Goal: Task Accomplishment & Management: Use online tool/utility

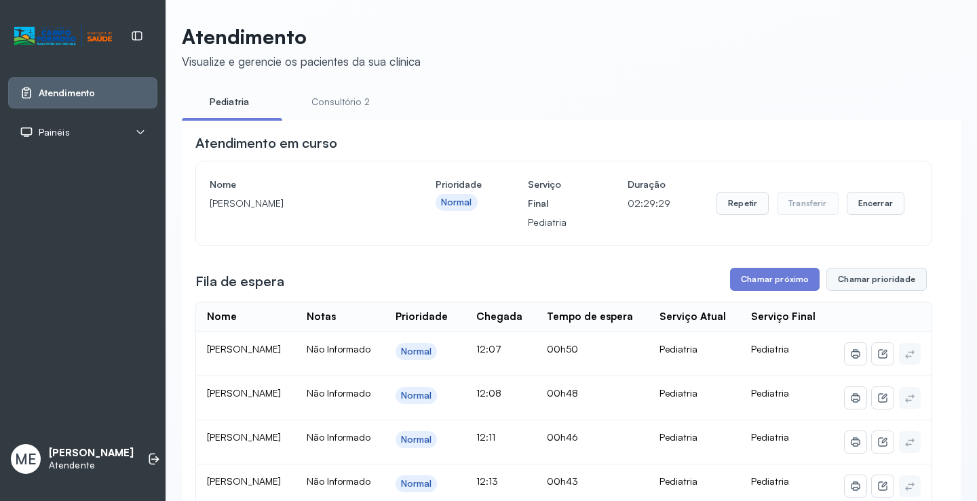
click at [860, 281] on button "Chamar prioridade" at bounding box center [876, 279] width 100 height 23
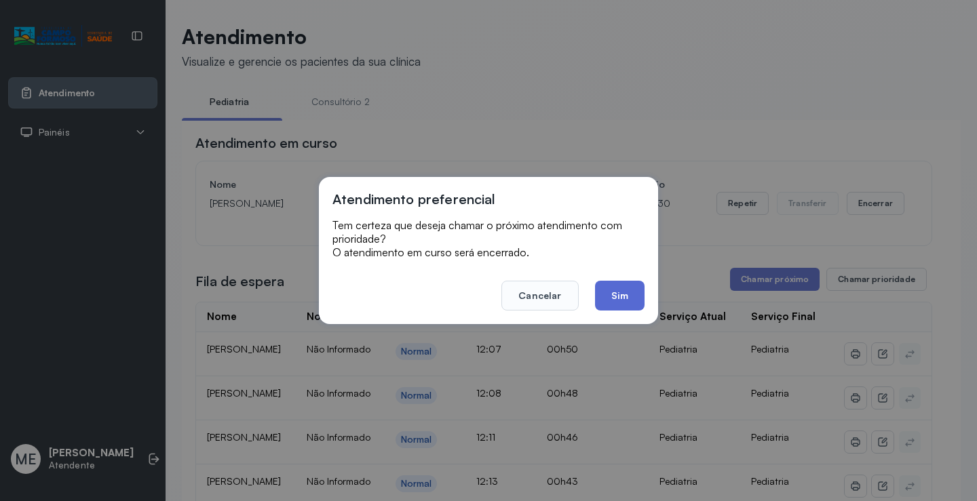
click at [617, 292] on button "Sim" at bounding box center [620, 296] width 50 height 30
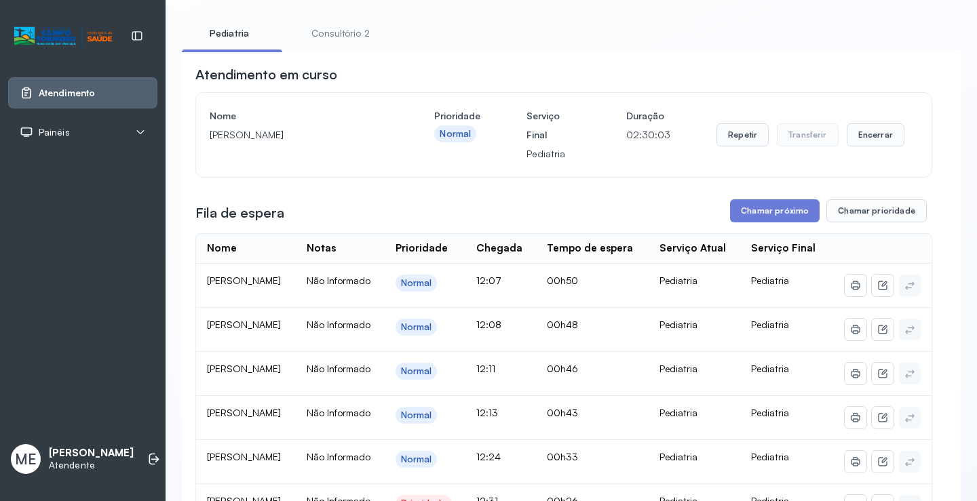
scroll to position [68, 0]
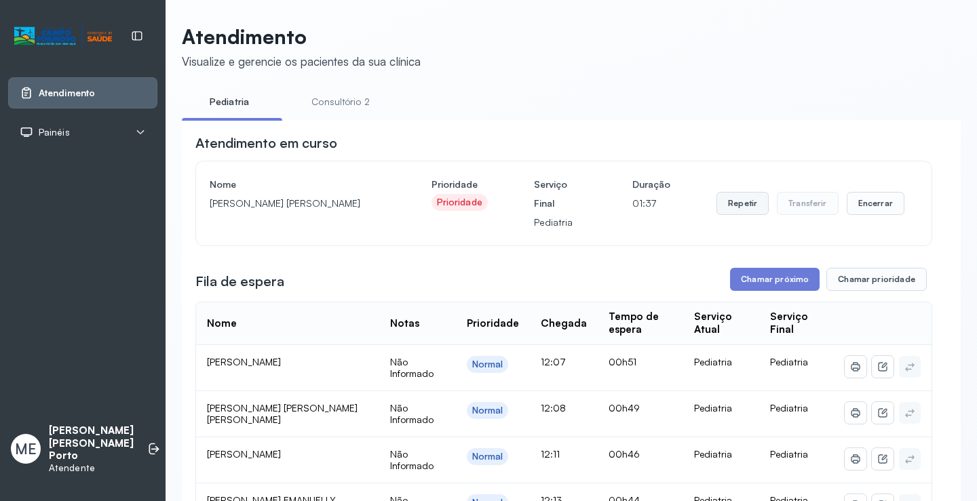
click at [746, 201] on button "Repetir" at bounding box center [742, 203] width 52 height 23
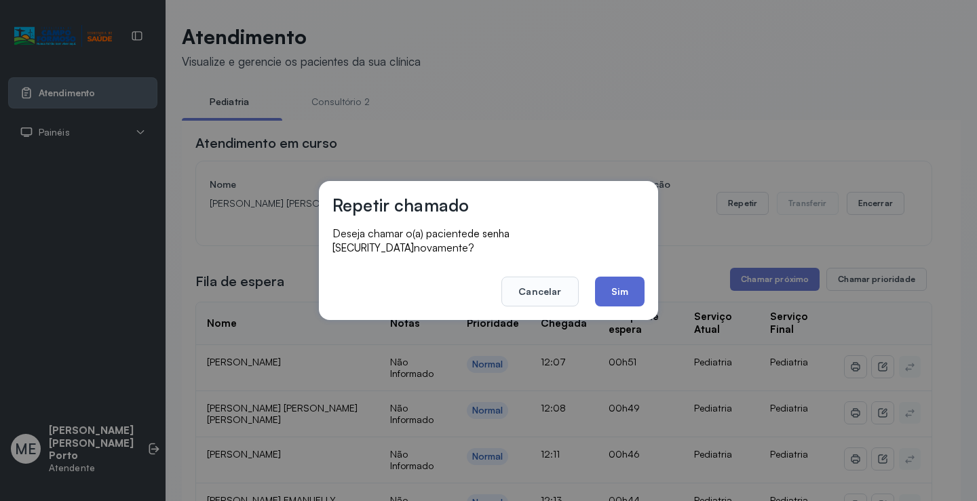
click at [614, 285] on button "Sim" at bounding box center [620, 292] width 50 height 30
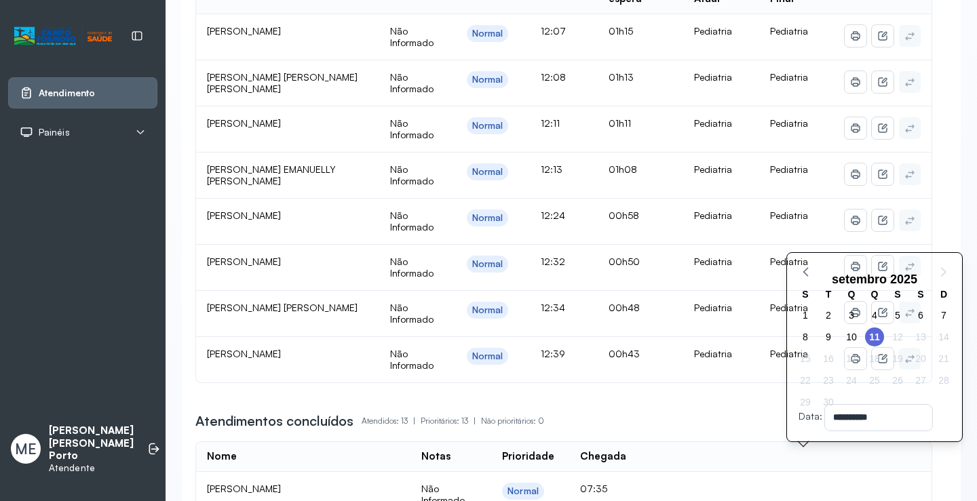
scroll to position [271, 0]
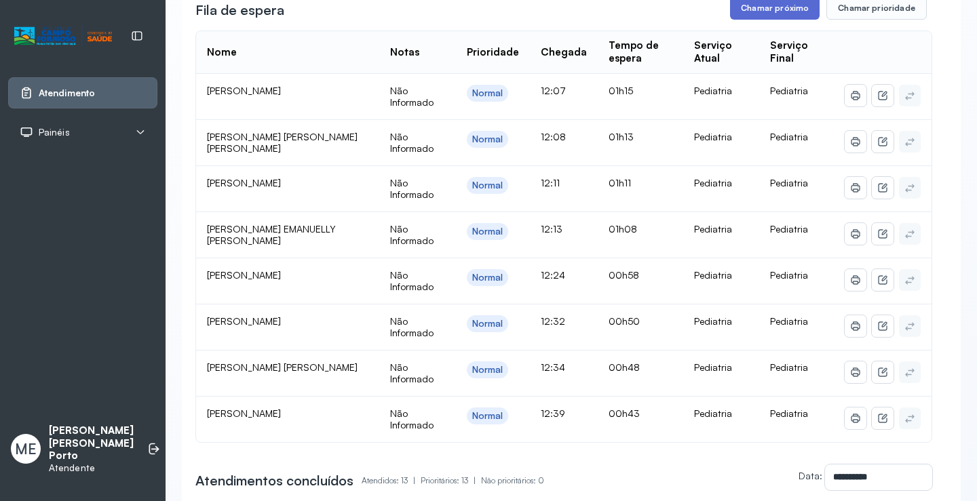
click at [756, 8] on button "Chamar próximo" at bounding box center [775, 8] width 90 height 23
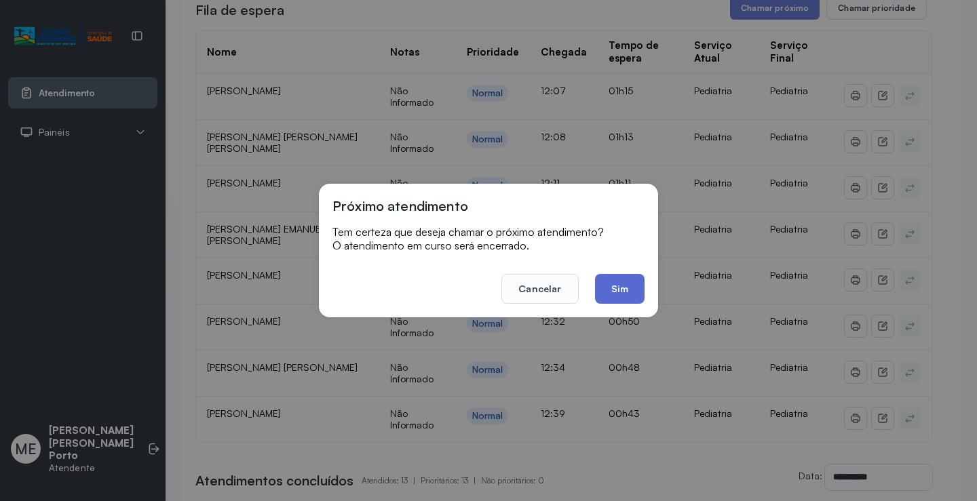
click at [617, 288] on button "Sim" at bounding box center [620, 289] width 50 height 30
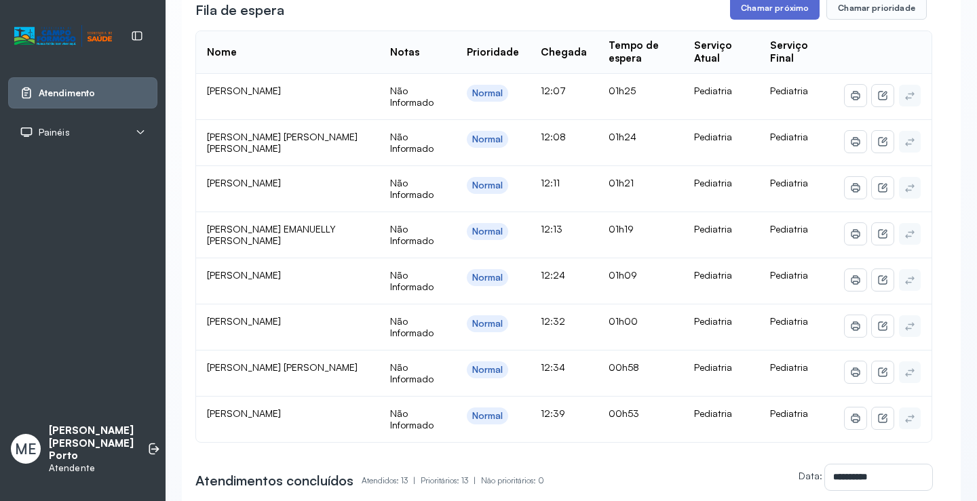
click at [766, 13] on button "Chamar próximo" at bounding box center [775, 8] width 90 height 23
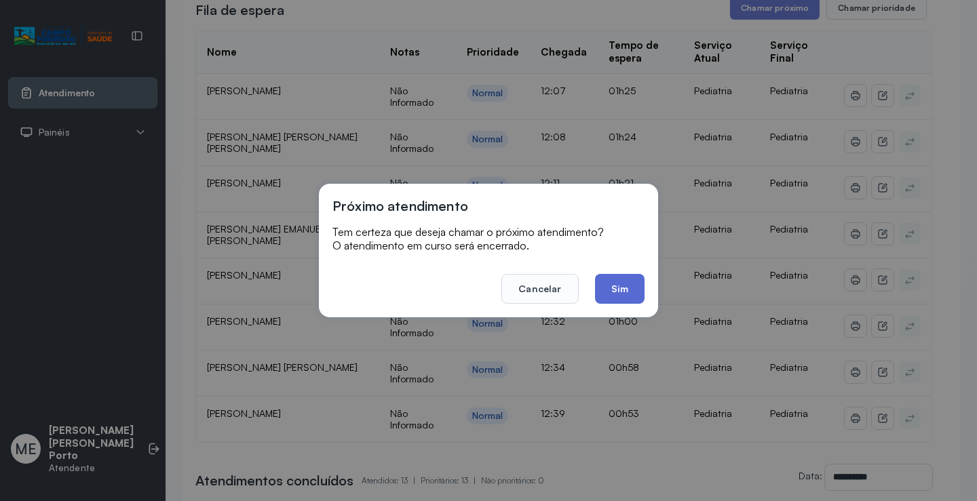
click at [629, 283] on button "Sim" at bounding box center [620, 289] width 50 height 30
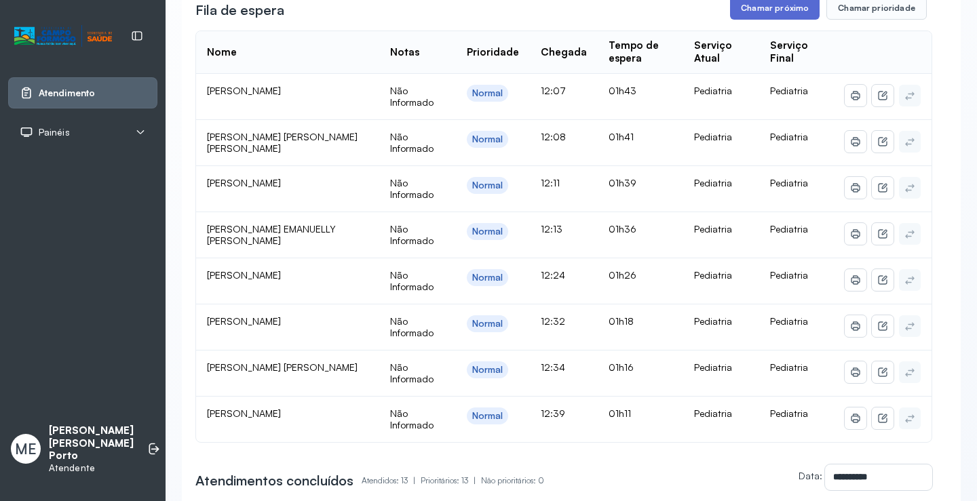
click at [758, 12] on button "Chamar próximo" at bounding box center [775, 8] width 90 height 23
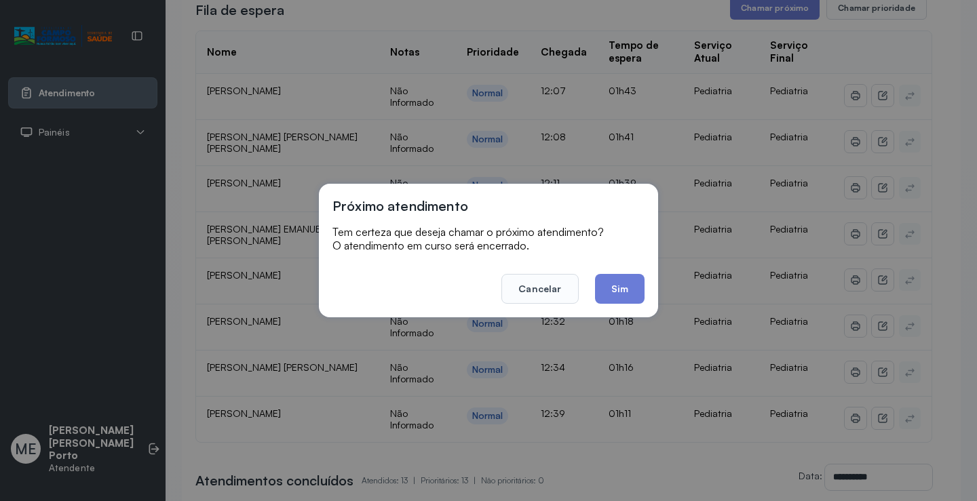
click at [625, 279] on button "Sim" at bounding box center [620, 289] width 50 height 30
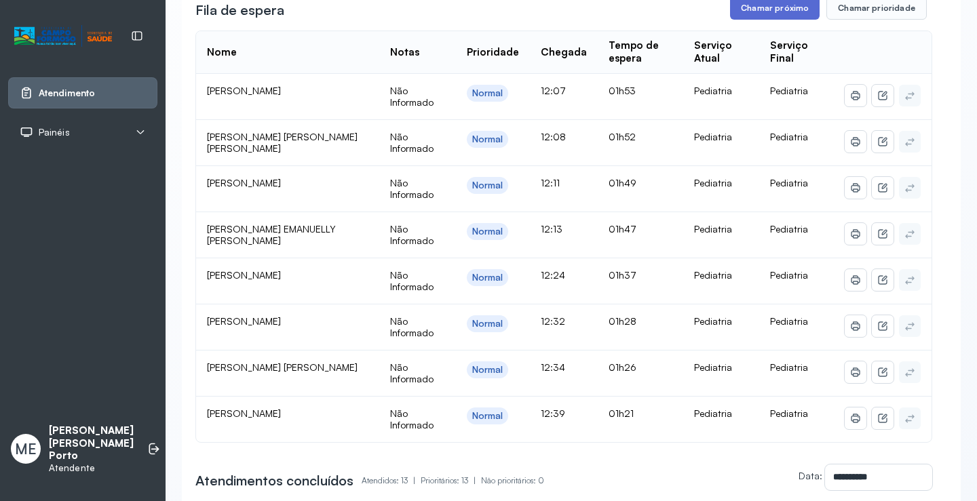
click at [758, 11] on button "Chamar próximo" at bounding box center [775, 8] width 90 height 23
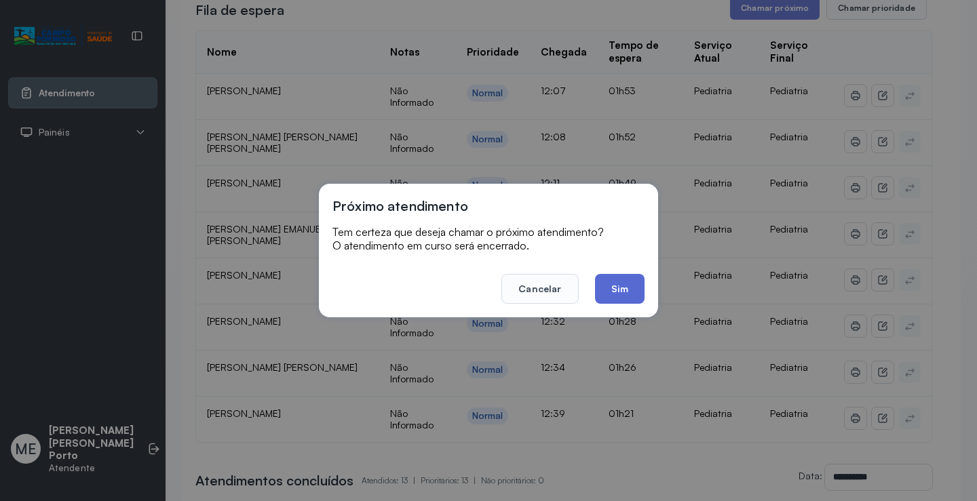
click at [620, 286] on button "Sim" at bounding box center [620, 289] width 50 height 30
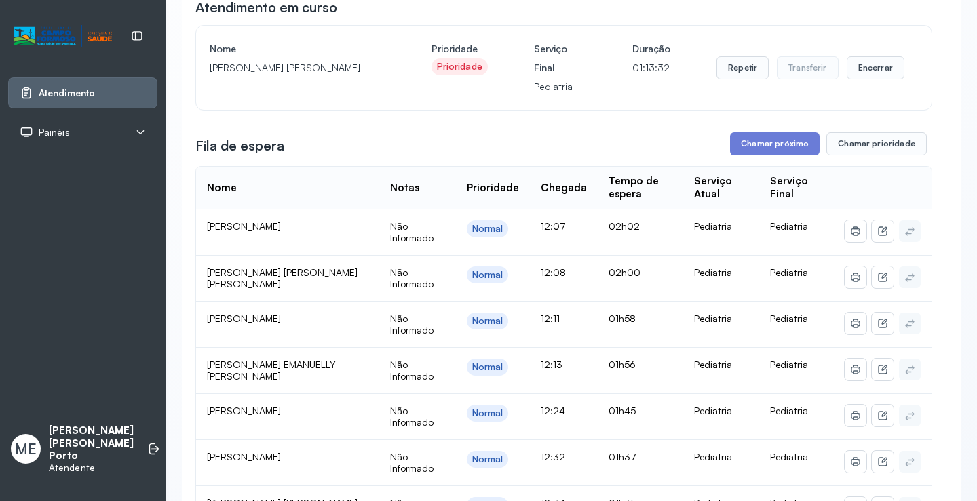
scroll to position [0, 0]
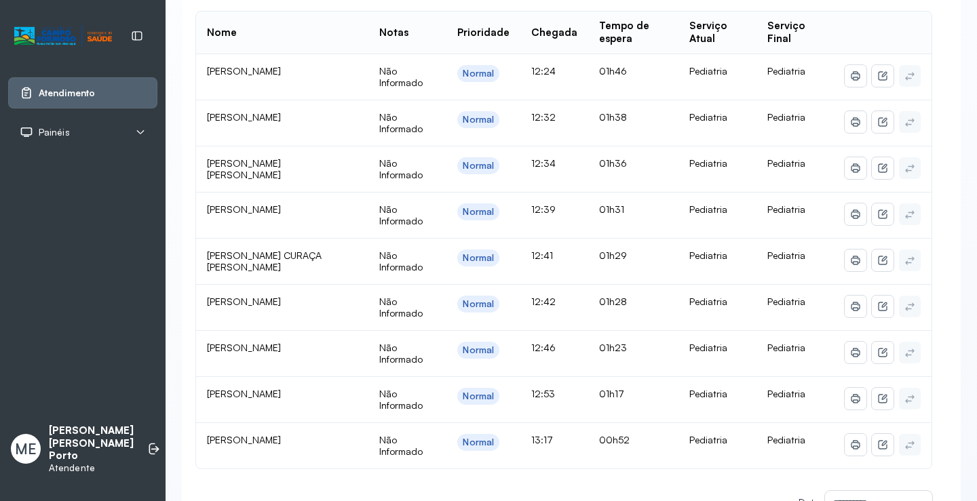
scroll to position [271, 0]
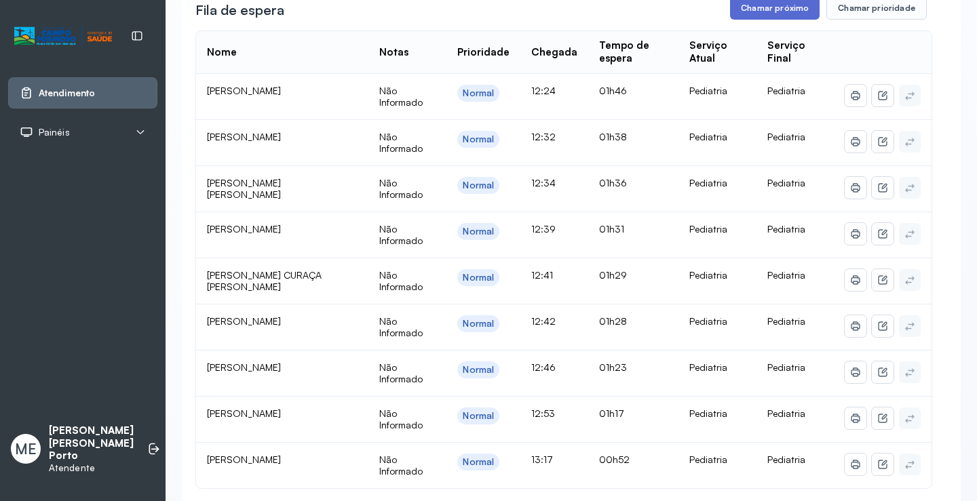
click at [767, 9] on button "Chamar próximo" at bounding box center [775, 8] width 90 height 23
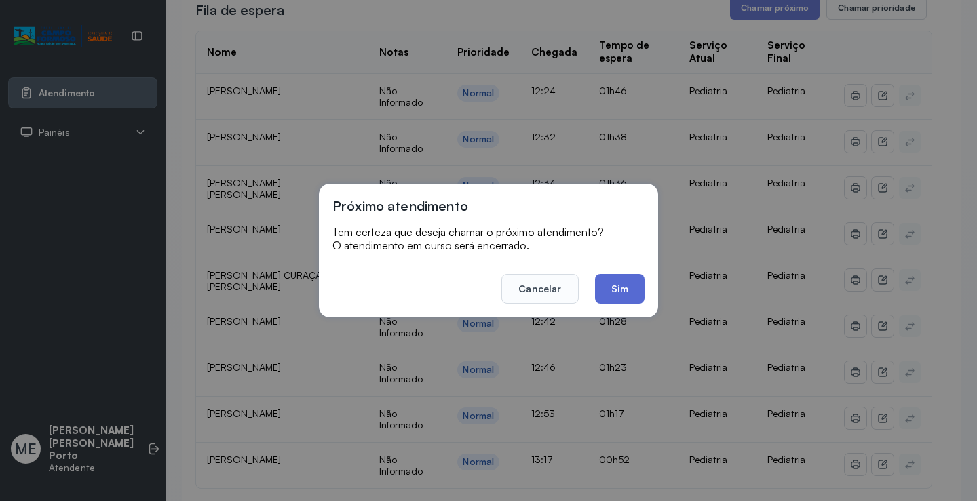
click at [621, 282] on button "Sim" at bounding box center [620, 289] width 50 height 30
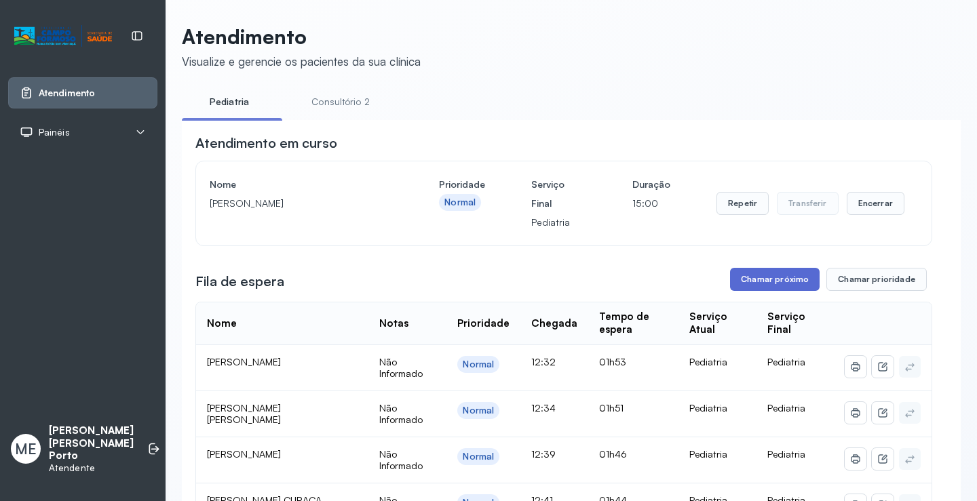
click at [761, 276] on button "Chamar próximo" at bounding box center [775, 279] width 90 height 23
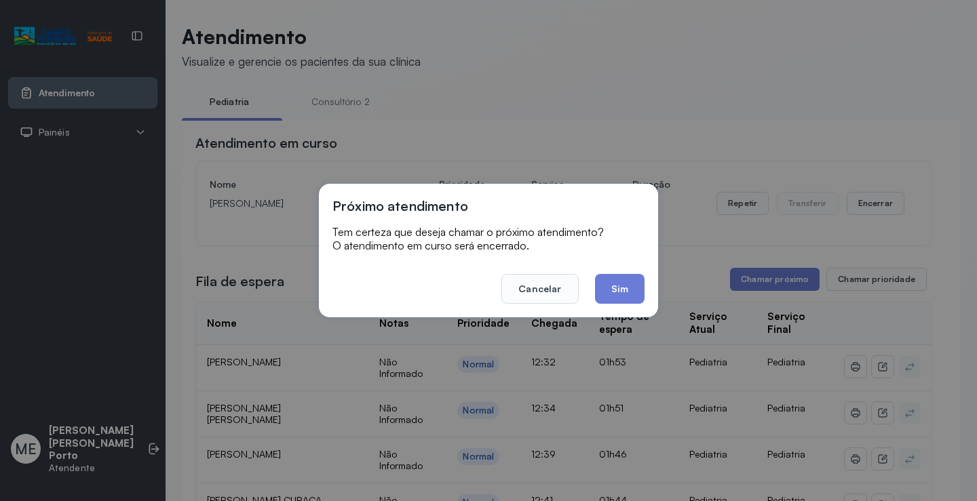
click at [624, 287] on button "Sim" at bounding box center [620, 289] width 50 height 30
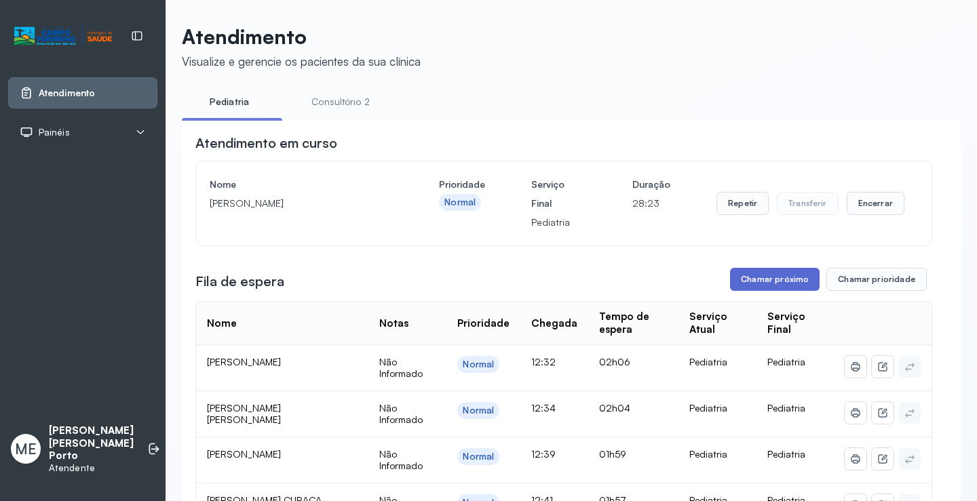
click at [749, 279] on button "Chamar próximo" at bounding box center [775, 279] width 90 height 23
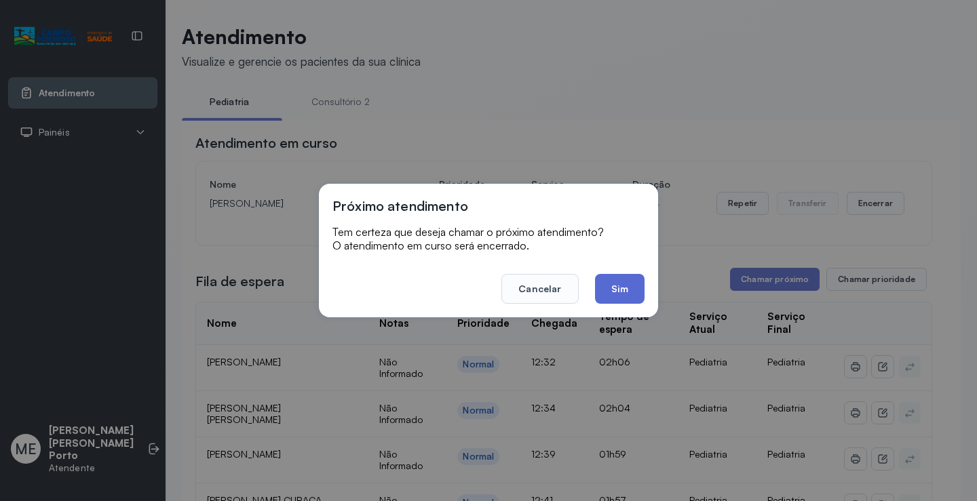
click at [625, 284] on button "Sim" at bounding box center [620, 289] width 50 height 30
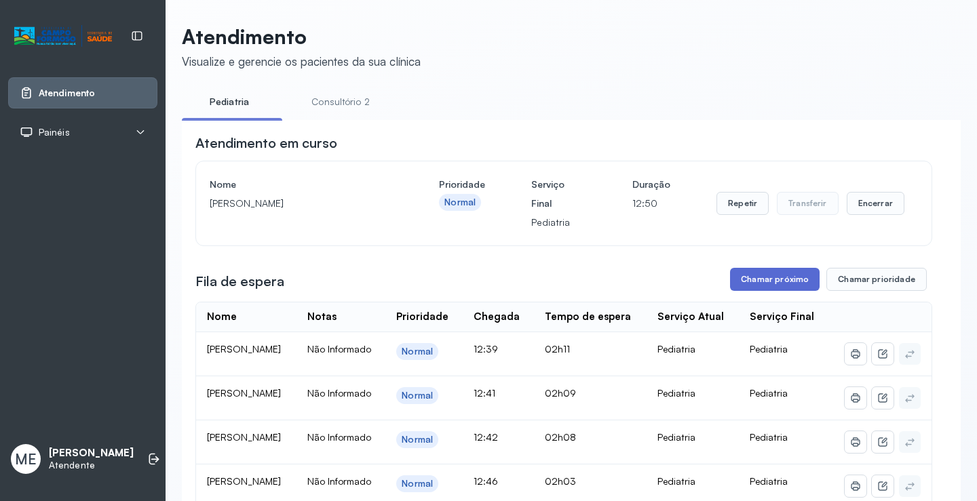
click at [765, 278] on button "Chamar próximo" at bounding box center [775, 279] width 90 height 23
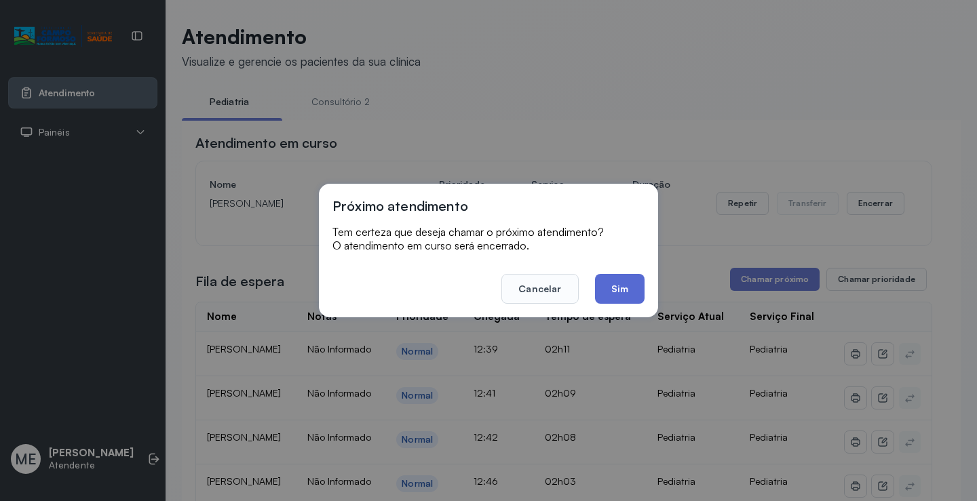
click at [628, 287] on button "Sim" at bounding box center [620, 289] width 50 height 30
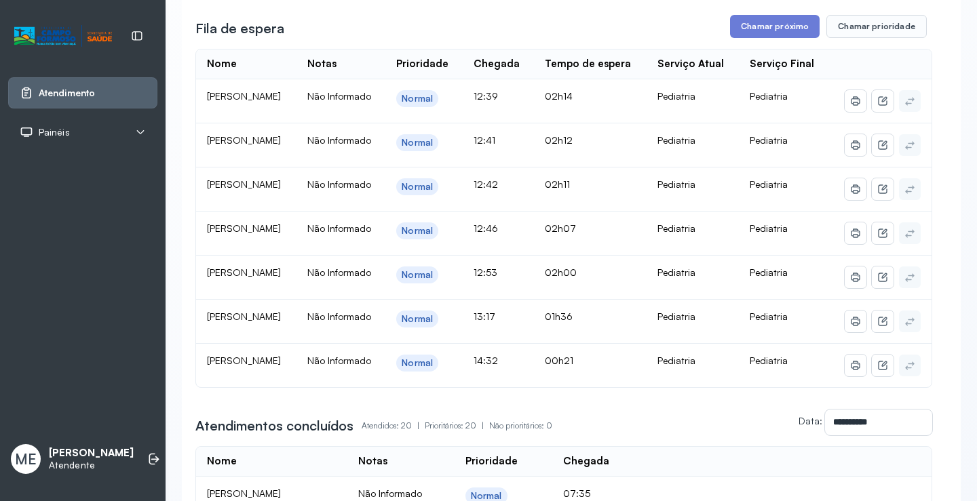
scroll to position [271, 0]
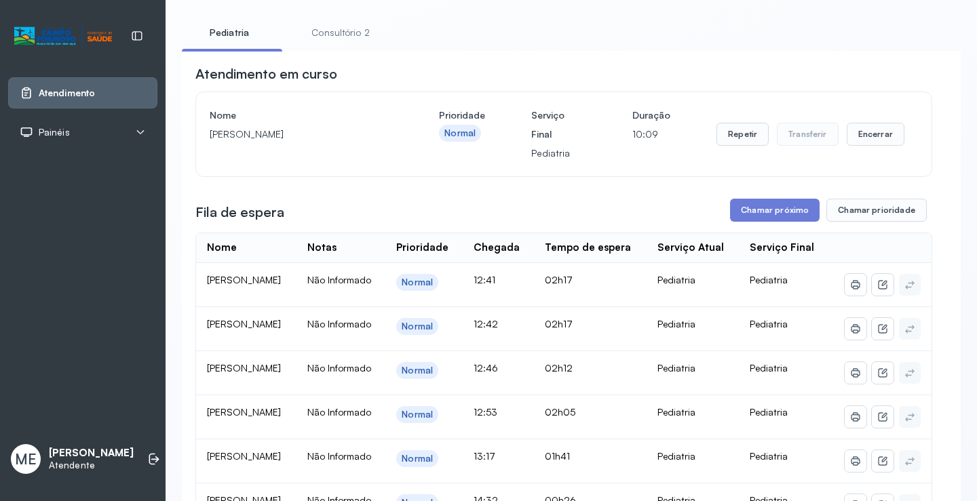
scroll to position [68, 0]
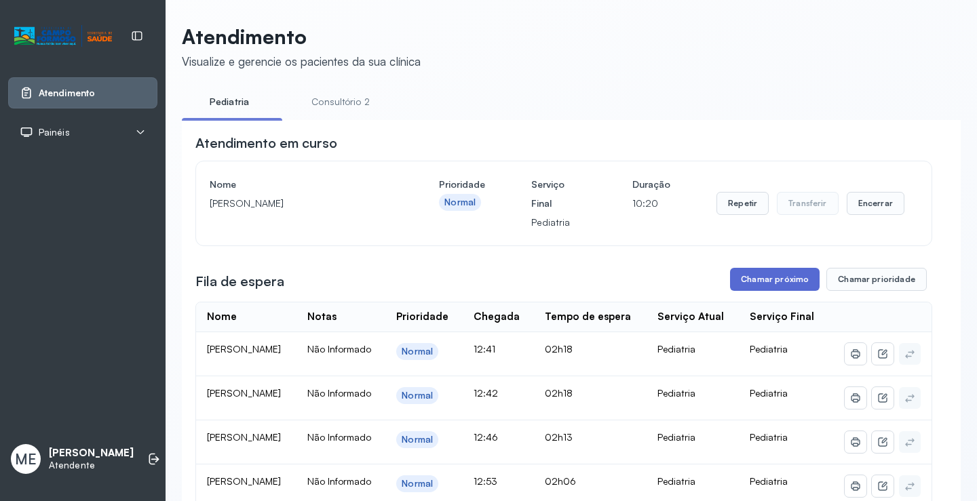
click at [760, 281] on button "Chamar próximo" at bounding box center [775, 279] width 90 height 23
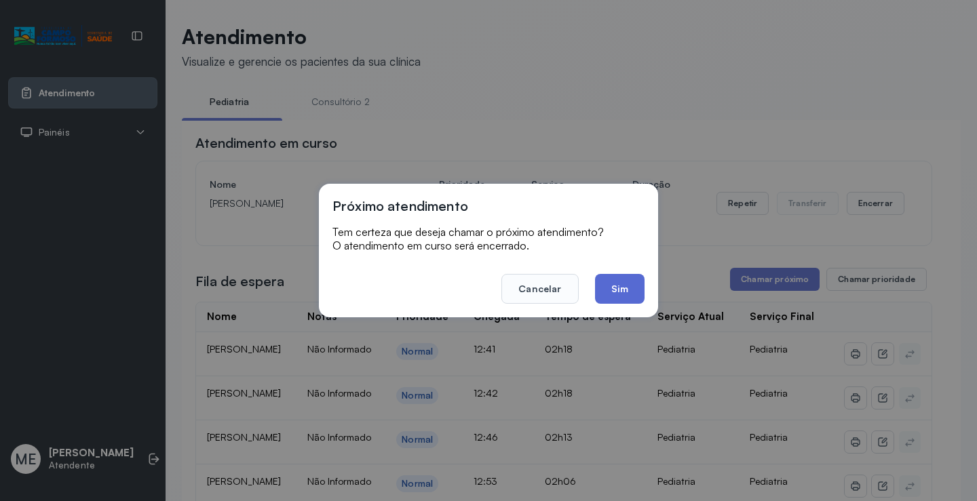
click at [616, 285] on button "Sim" at bounding box center [620, 289] width 50 height 30
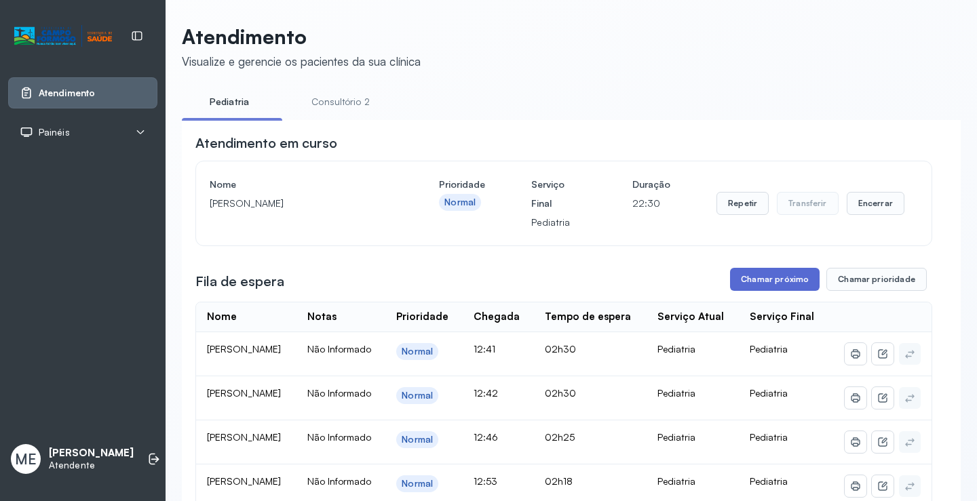
click at [792, 279] on button "Chamar próximo" at bounding box center [775, 279] width 90 height 23
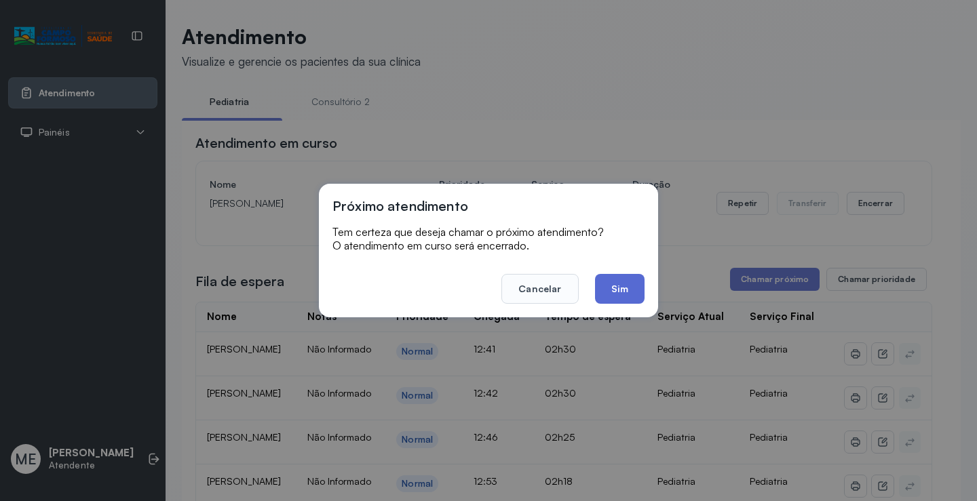
click at [625, 283] on button "Sim" at bounding box center [620, 289] width 50 height 30
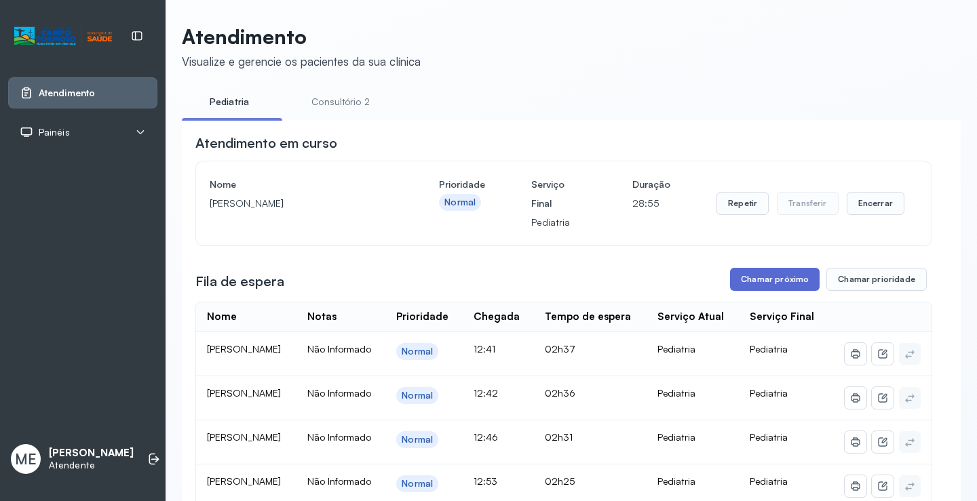
click at [781, 277] on button "Chamar próximo" at bounding box center [775, 279] width 90 height 23
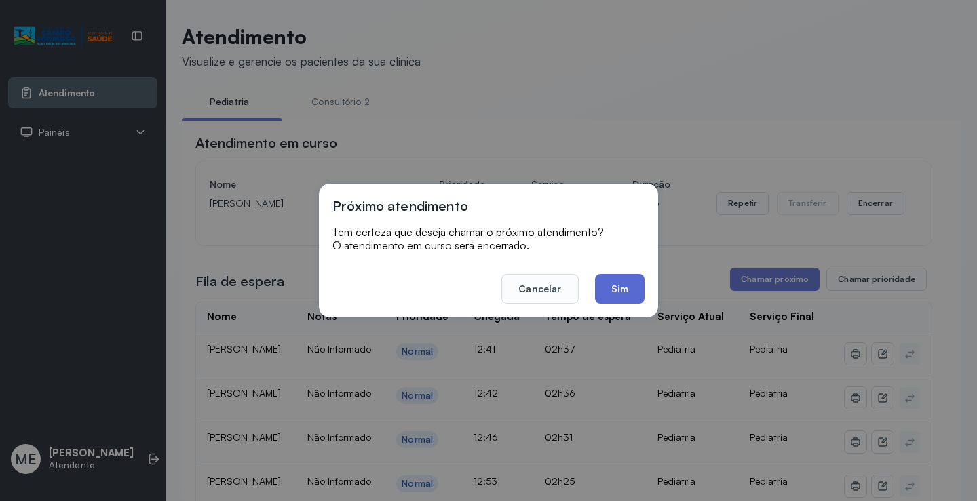
click at [627, 286] on button "Sim" at bounding box center [620, 289] width 50 height 30
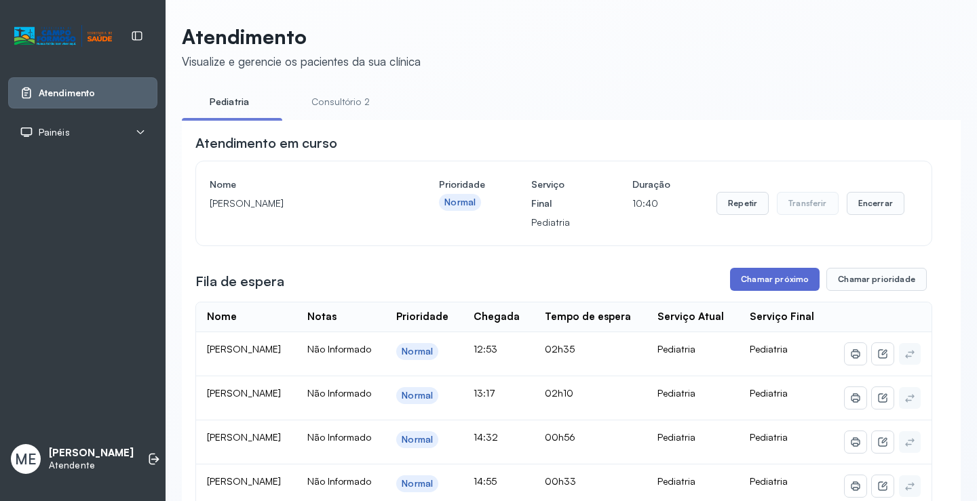
click at [783, 277] on button "Chamar próximo" at bounding box center [775, 279] width 90 height 23
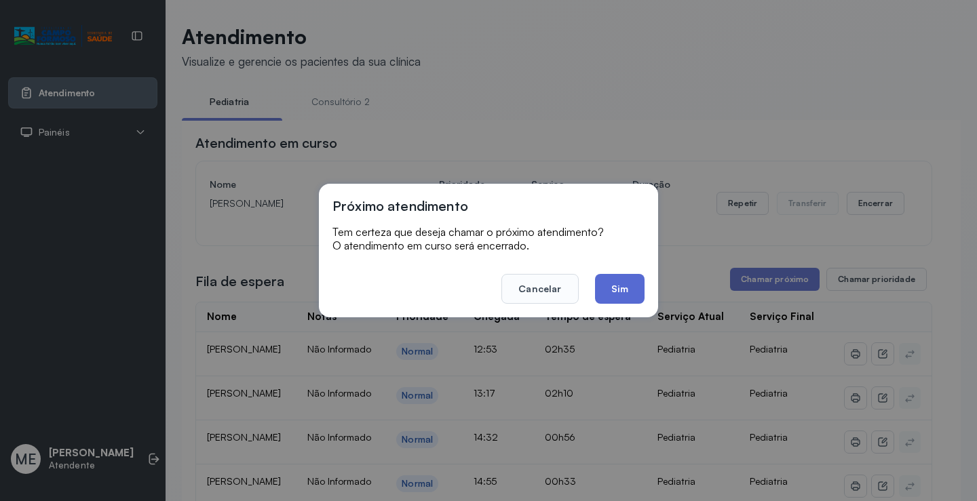
click at [623, 292] on button "Sim" at bounding box center [620, 289] width 50 height 30
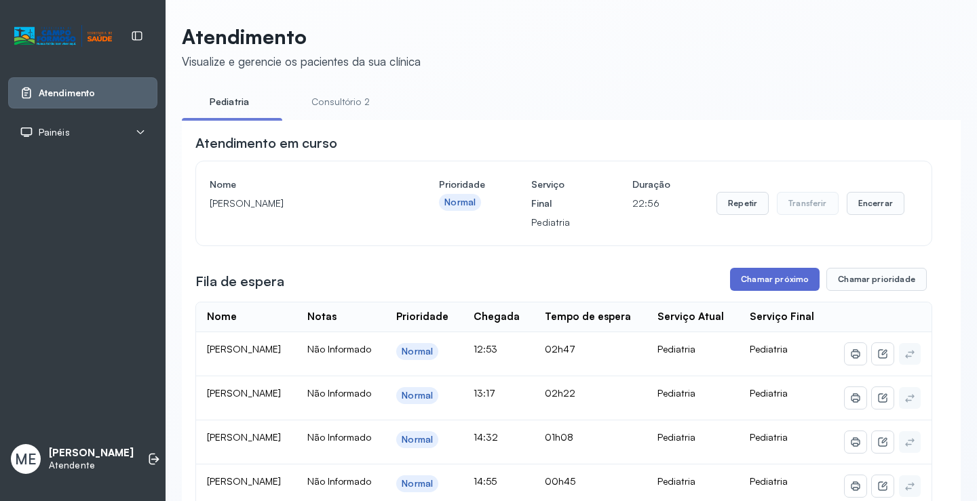
click at [760, 278] on button "Chamar próximo" at bounding box center [775, 279] width 90 height 23
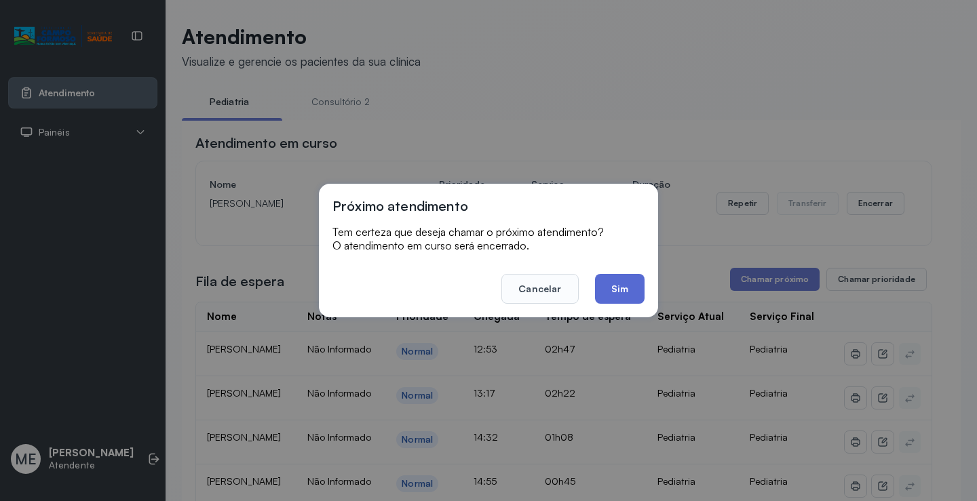
click at [608, 286] on button "Sim" at bounding box center [620, 289] width 50 height 30
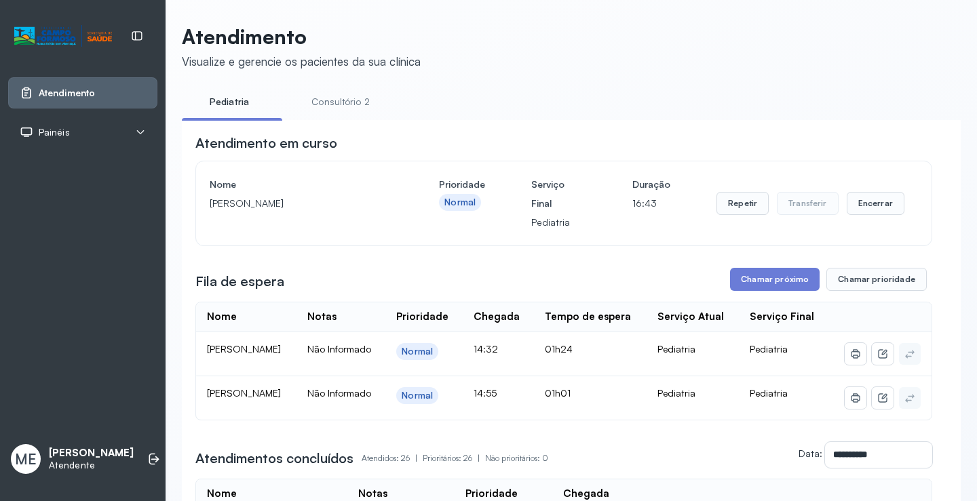
click at [767, 278] on button "Chamar próximo" at bounding box center [775, 279] width 90 height 23
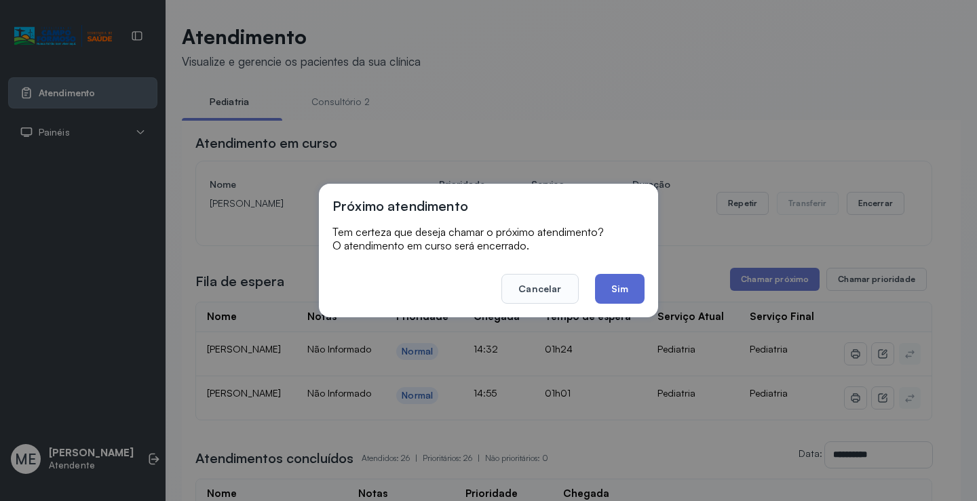
click at [623, 277] on button "Sim" at bounding box center [620, 289] width 50 height 30
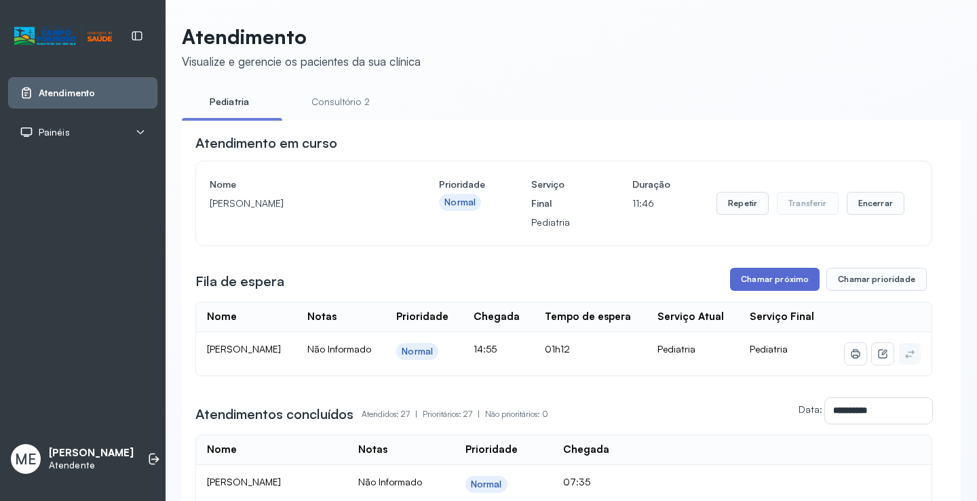
click at [771, 278] on button "Chamar próximo" at bounding box center [775, 279] width 90 height 23
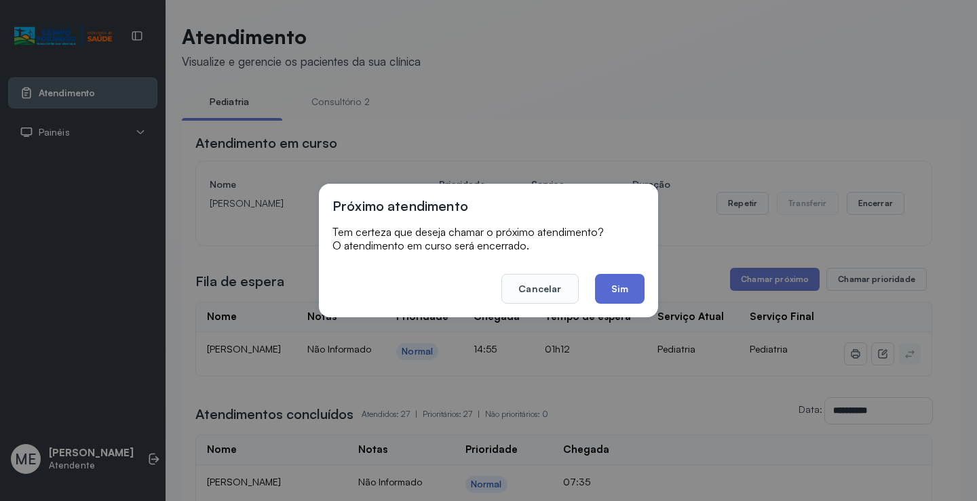
click at [612, 280] on button "Sim" at bounding box center [620, 289] width 50 height 30
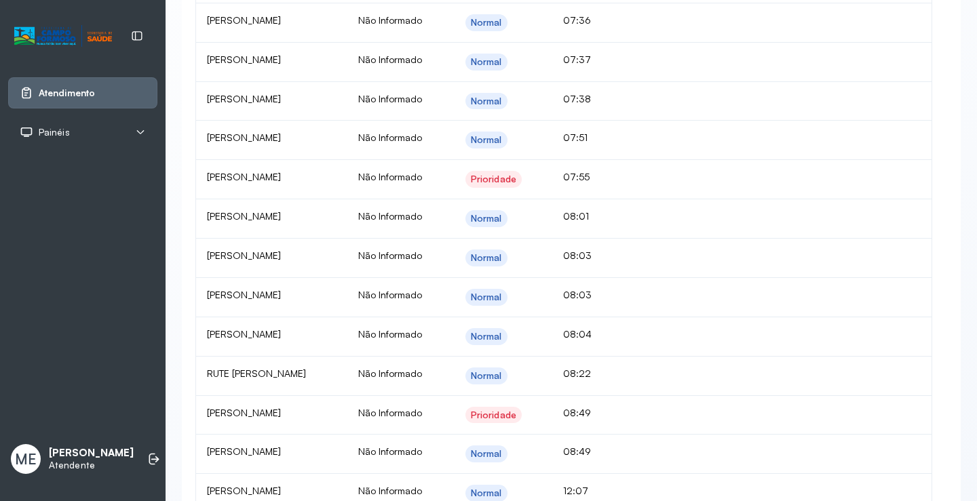
scroll to position [678, 0]
